Goal: Information Seeking & Learning: Find specific fact

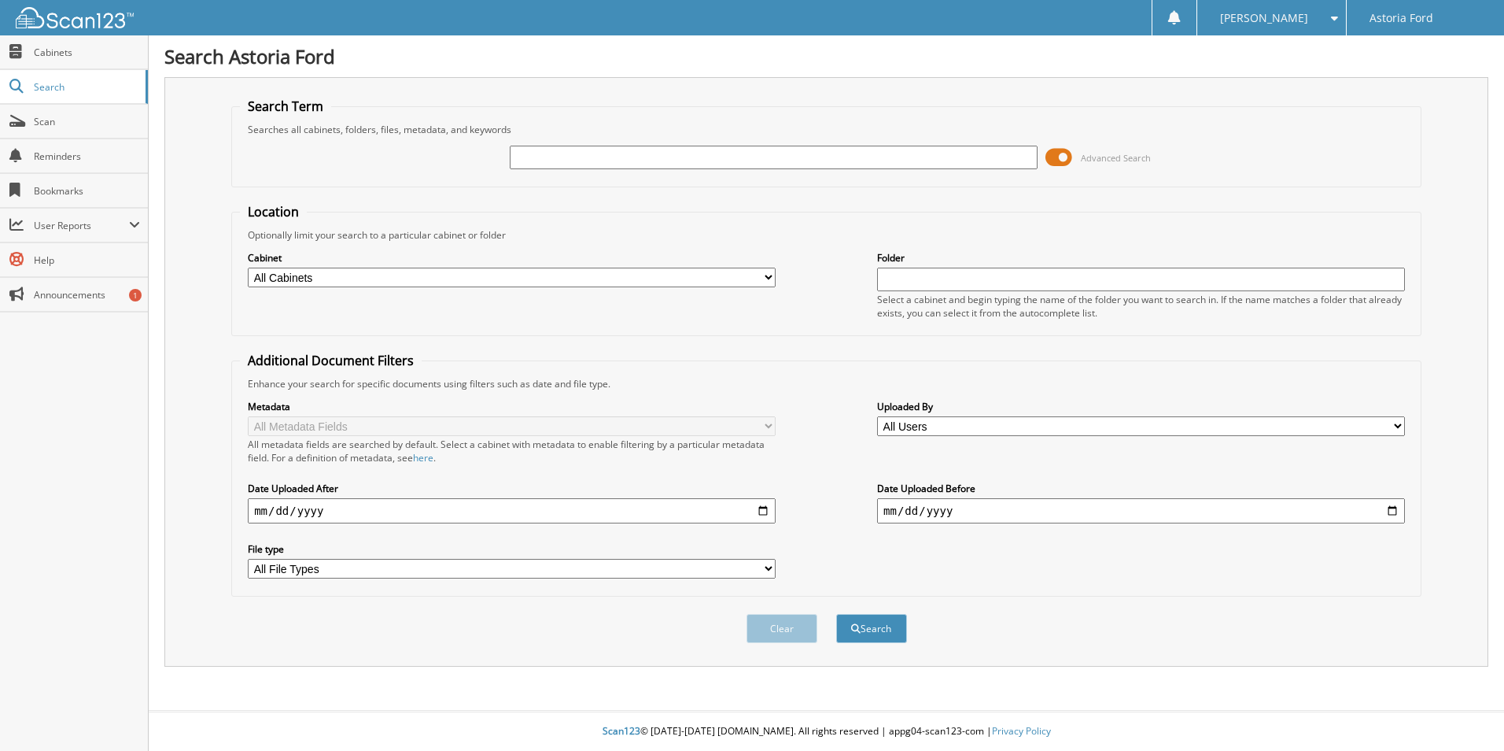
click at [621, 152] on input "text" at bounding box center [774, 158] width 528 height 24
type input "6144502"
click at [836, 614] on button "Search" at bounding box center [871, 628] width 71 height 29
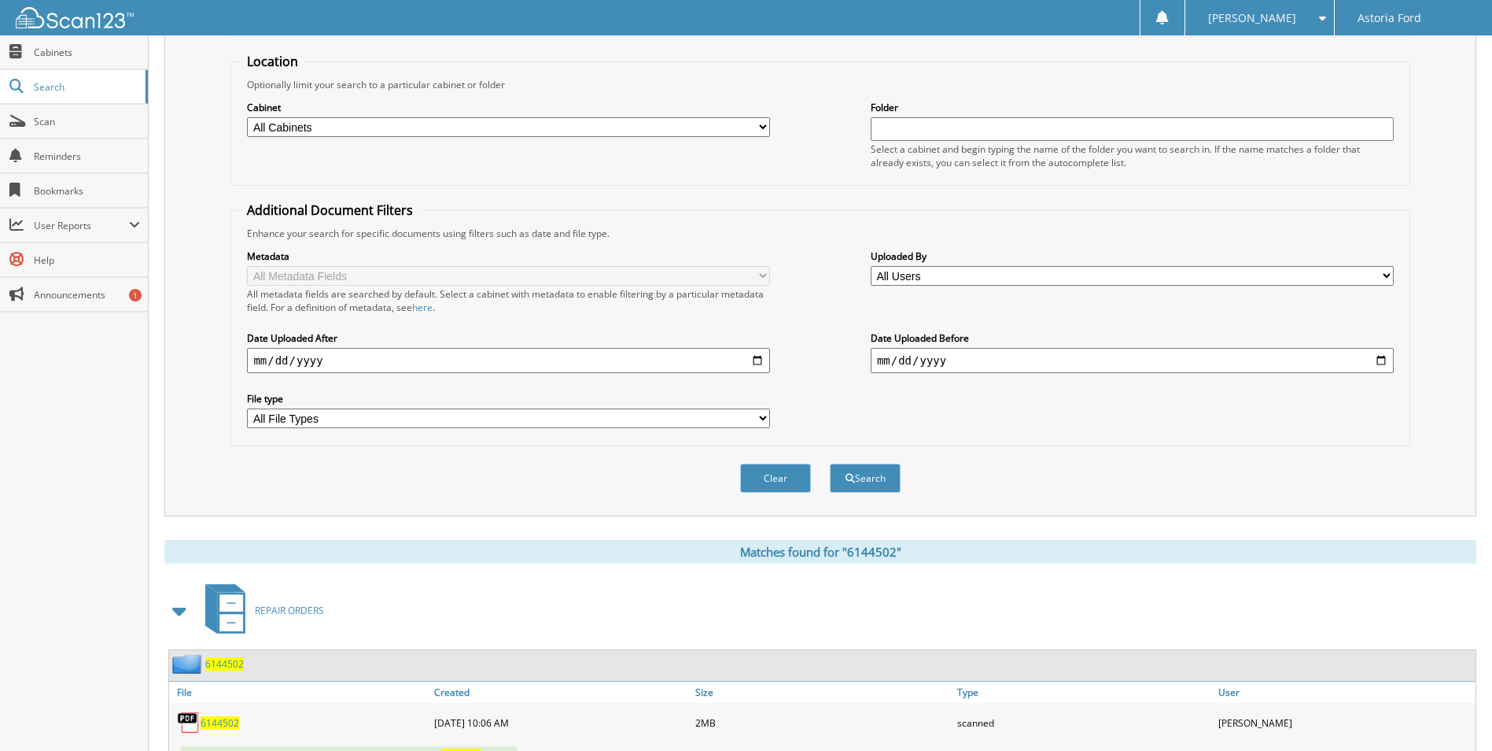
scroll to position [282, 0]
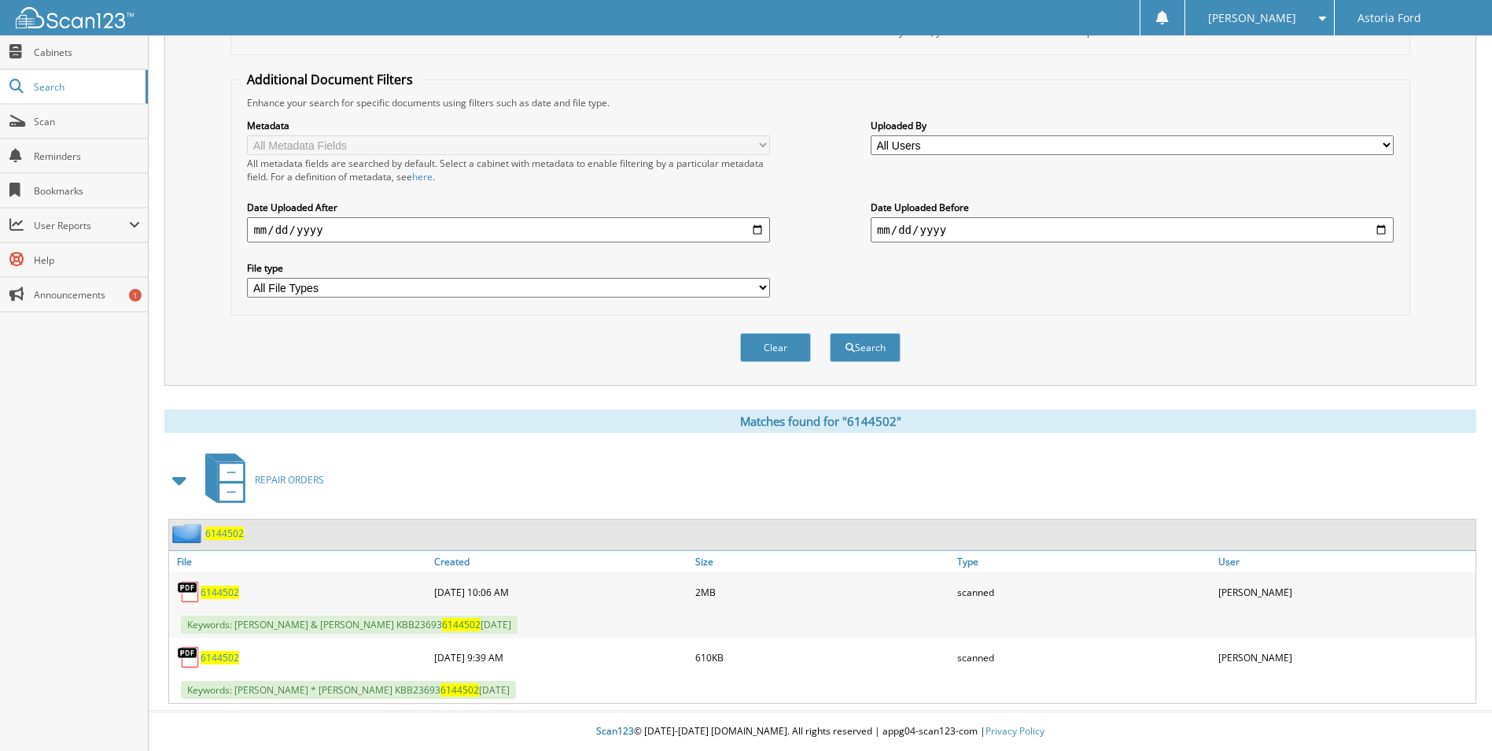
click at [220, 588] on span "6144502" at bounding box center [220, 591] width 39 height 13
